Goal: Task Accomplishment & Management: Manage account settings

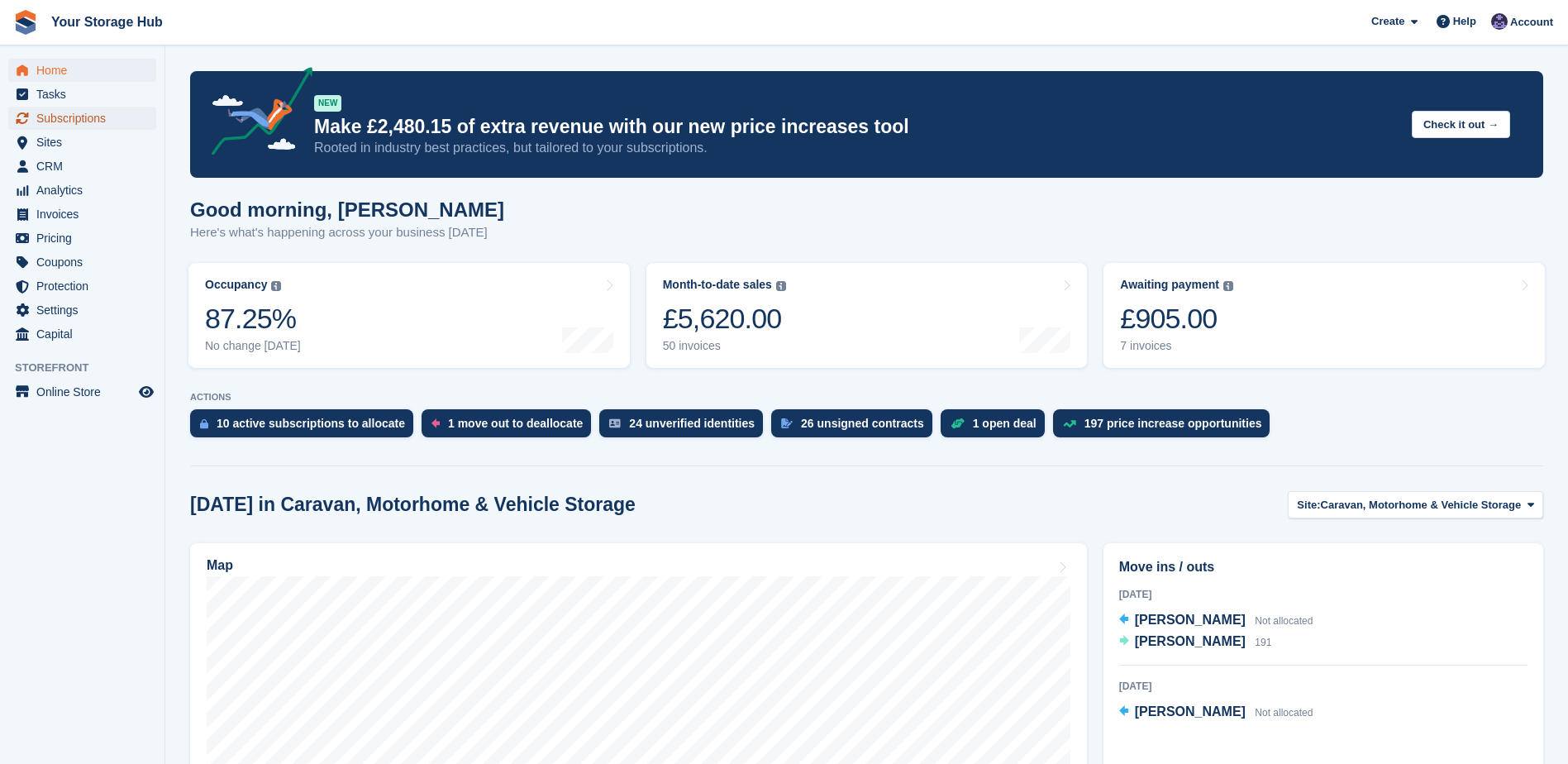
click at [106, 113] on span "Subscriptions" at bounding box center [86, 118] width 99 height 23
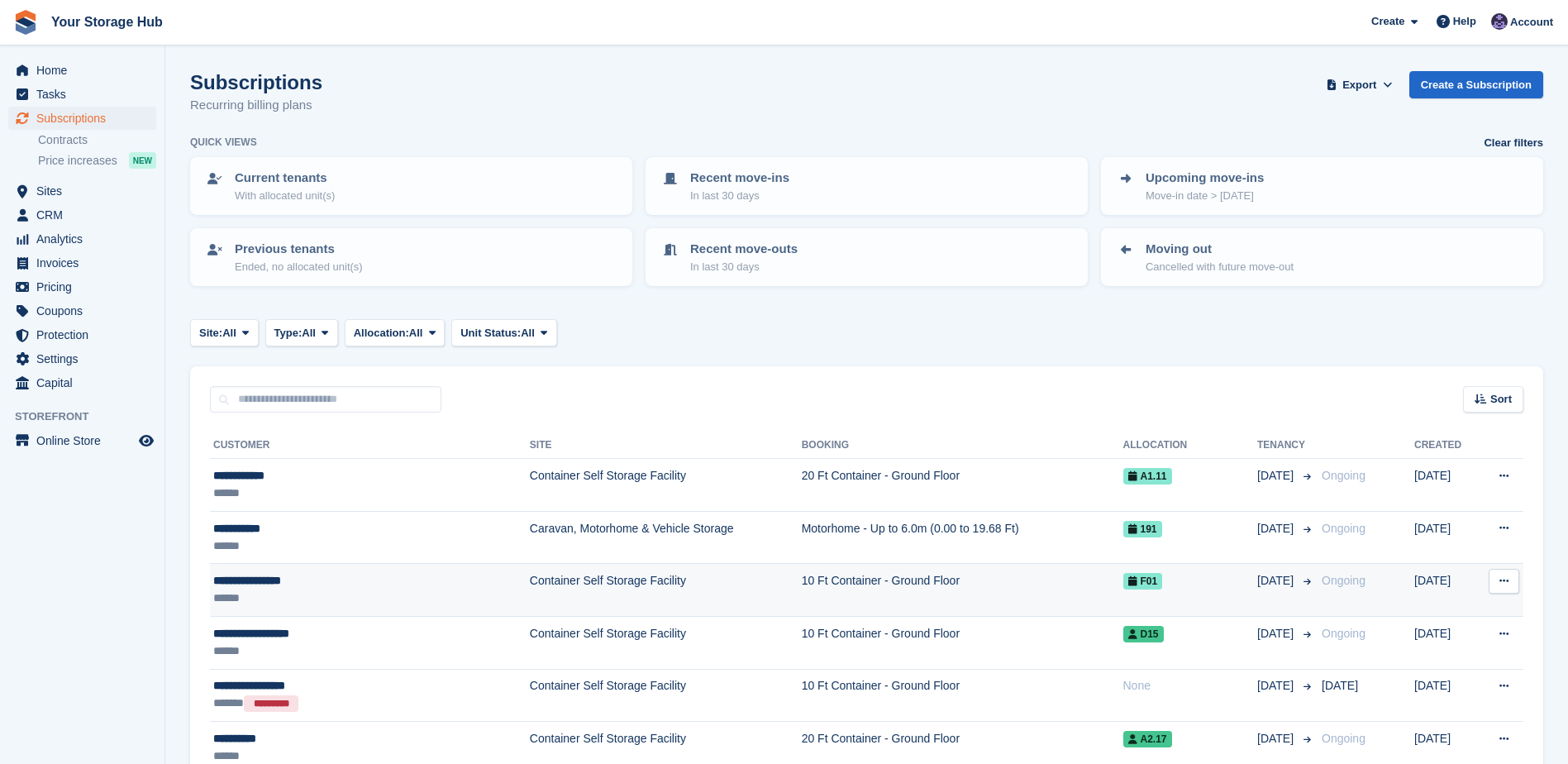
click at [319, 583] on div "**********" at bounding box center [331, 580] width 236 height 17
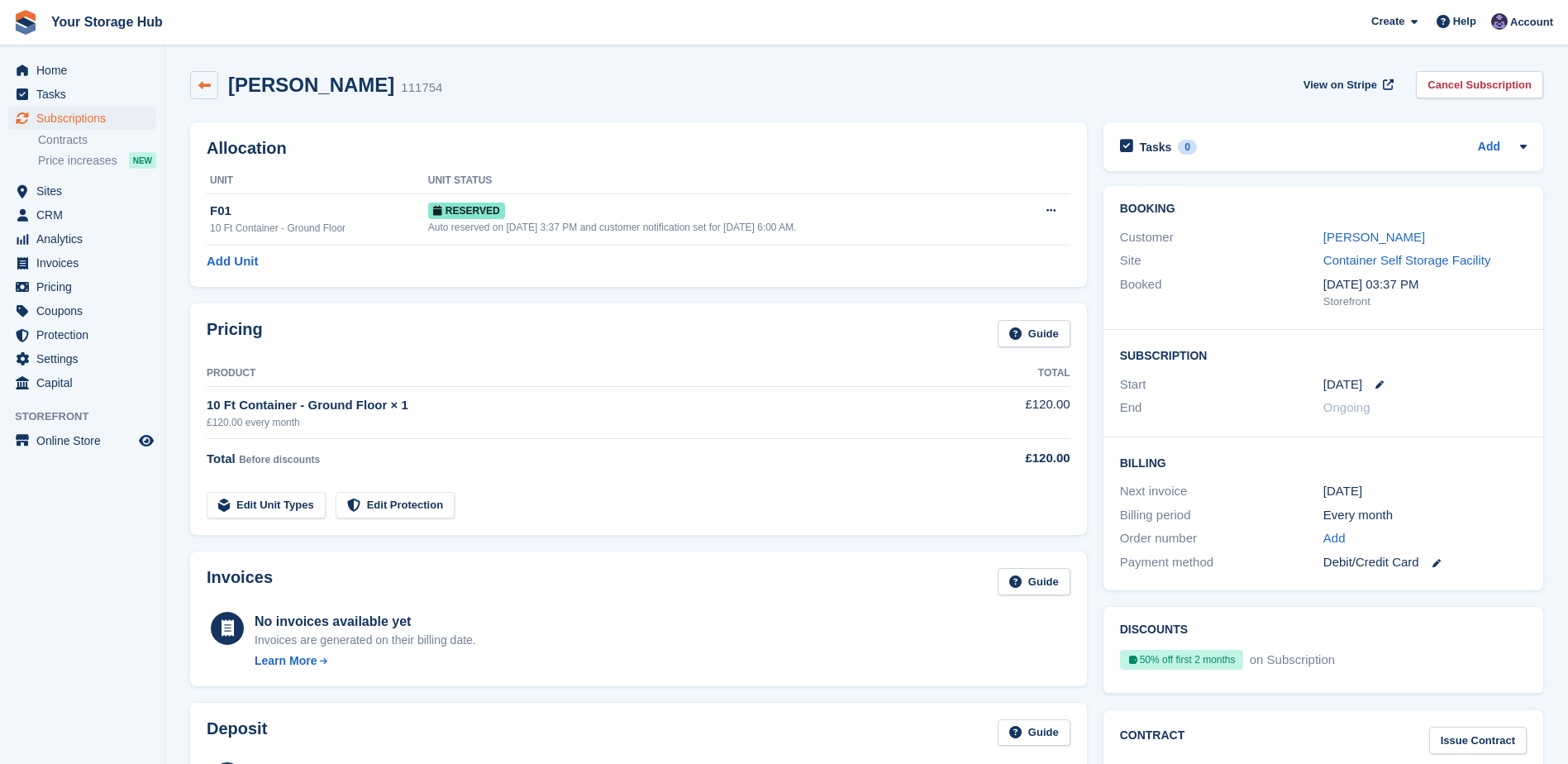
click at [199, 85] on icon at bounding box center [205, 86] width 13 height 13
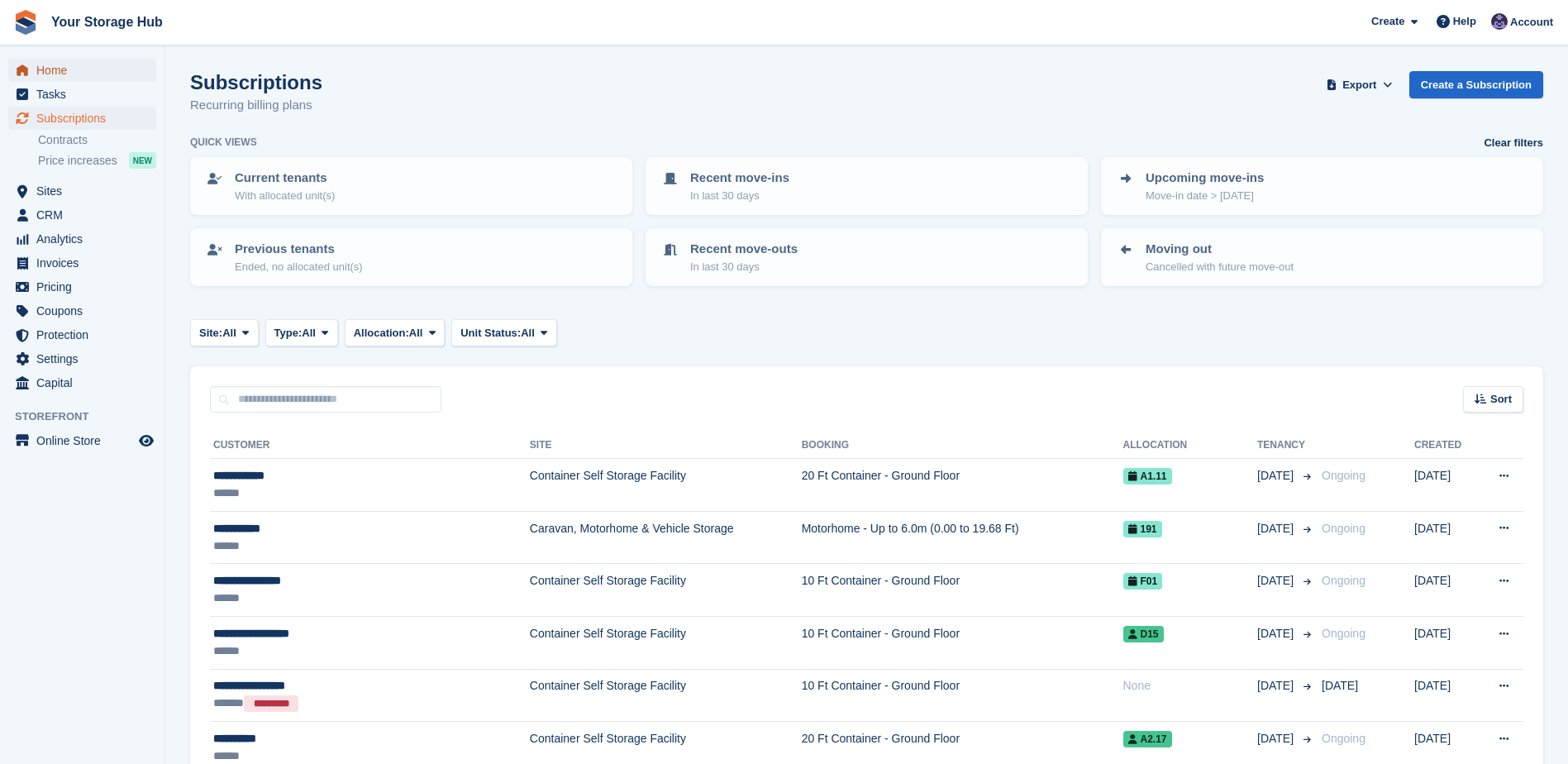
click at [84, 71] on span "Home" at bounding box center [86, 69] width 99 height 23
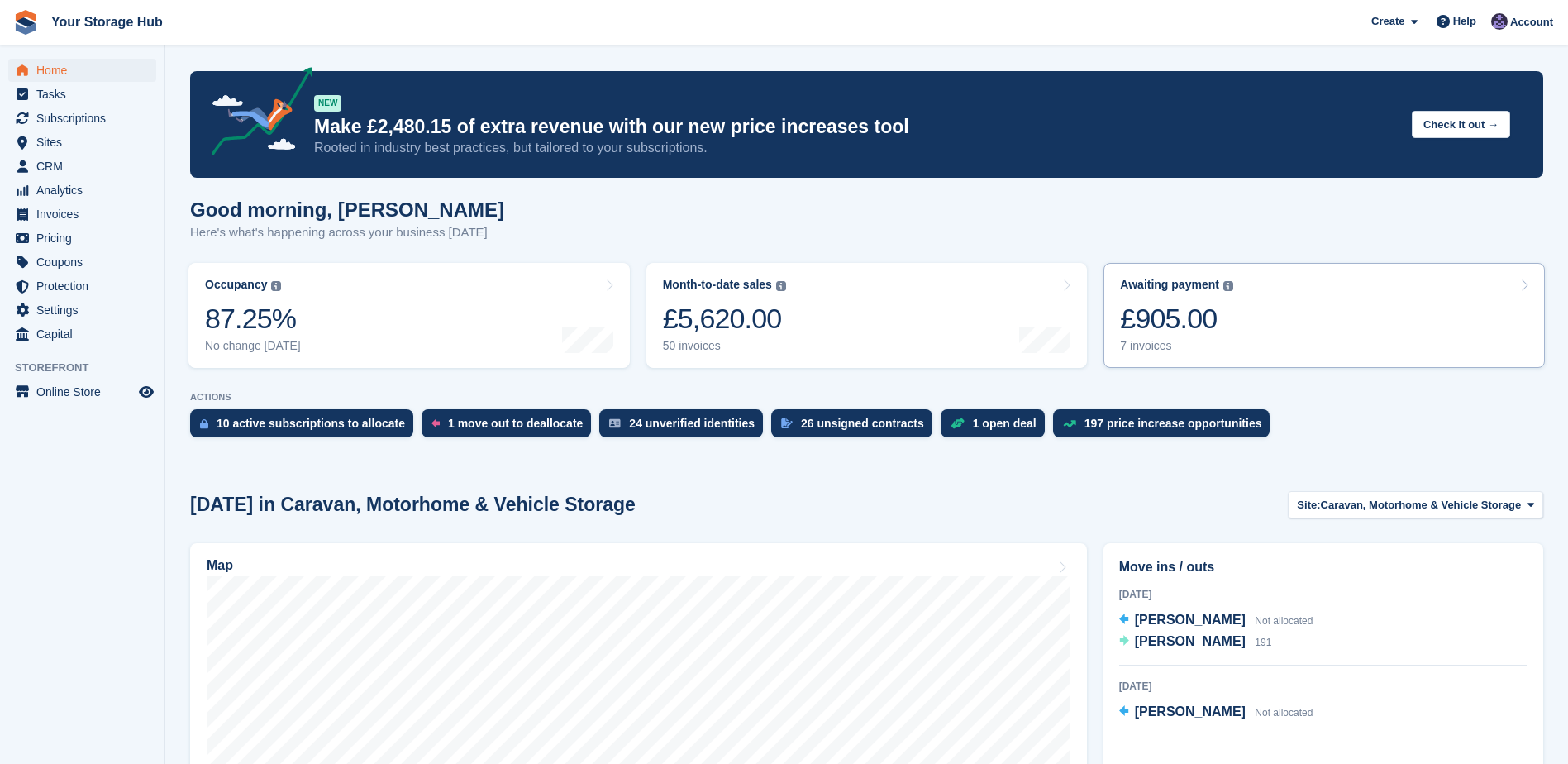
click at [1187, 316] on div "£905.00" at bounding box center [1177, 318] width 113 height 34
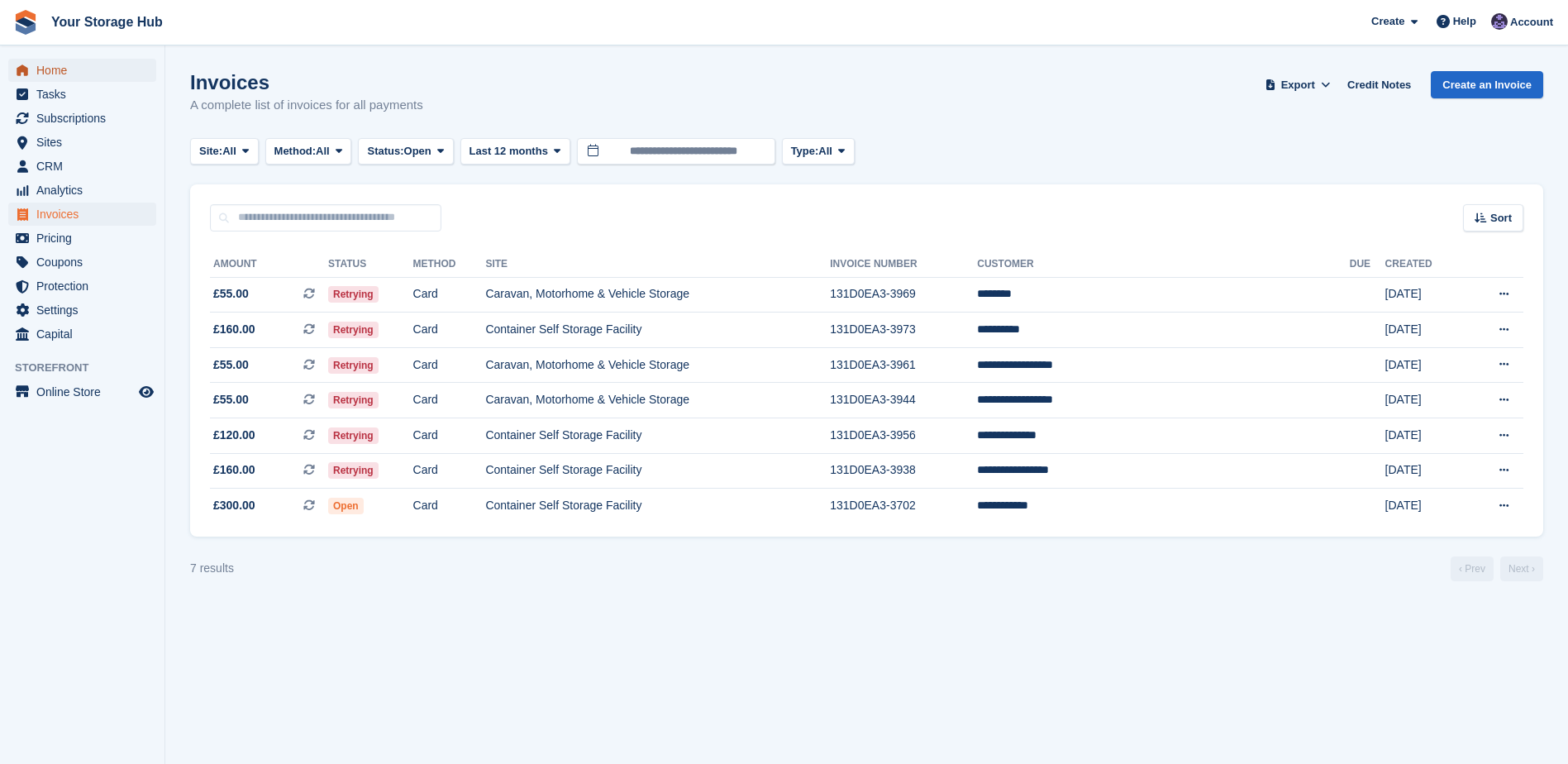
click at [67, 60] on span "Home" at bounding box center [86, 69] width 99 height 23
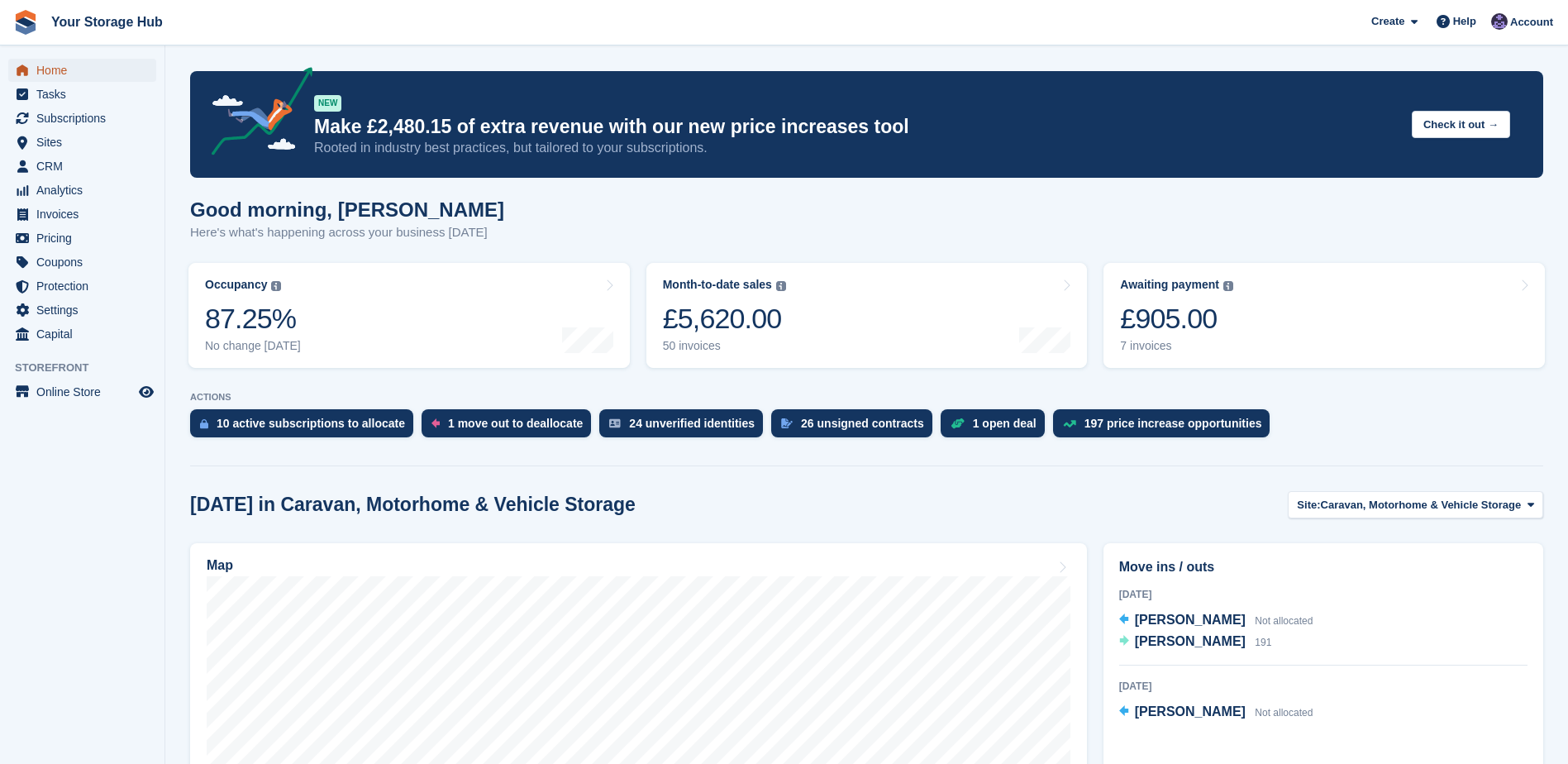
click at [57, 77] on span "Home" at bounding box center [86, 69] width 99 height 23
click at [65, 69] on span "Home" at bounding box center [86, 69] width 99 height 23
